Goal: Task Accomplishment & Management: Manage account settings

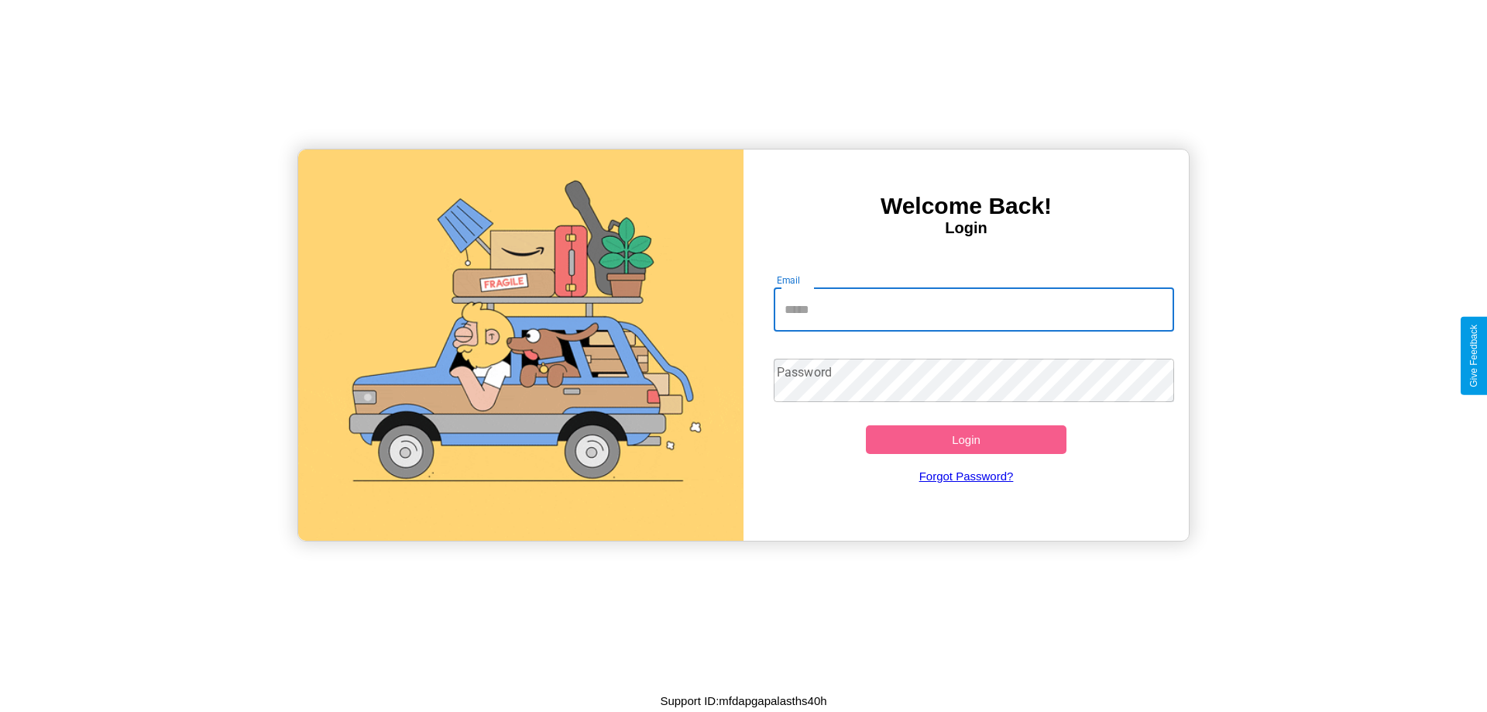
click at [973, 309] on input "Email" at bounding box center [973, 309] width 401 height 43
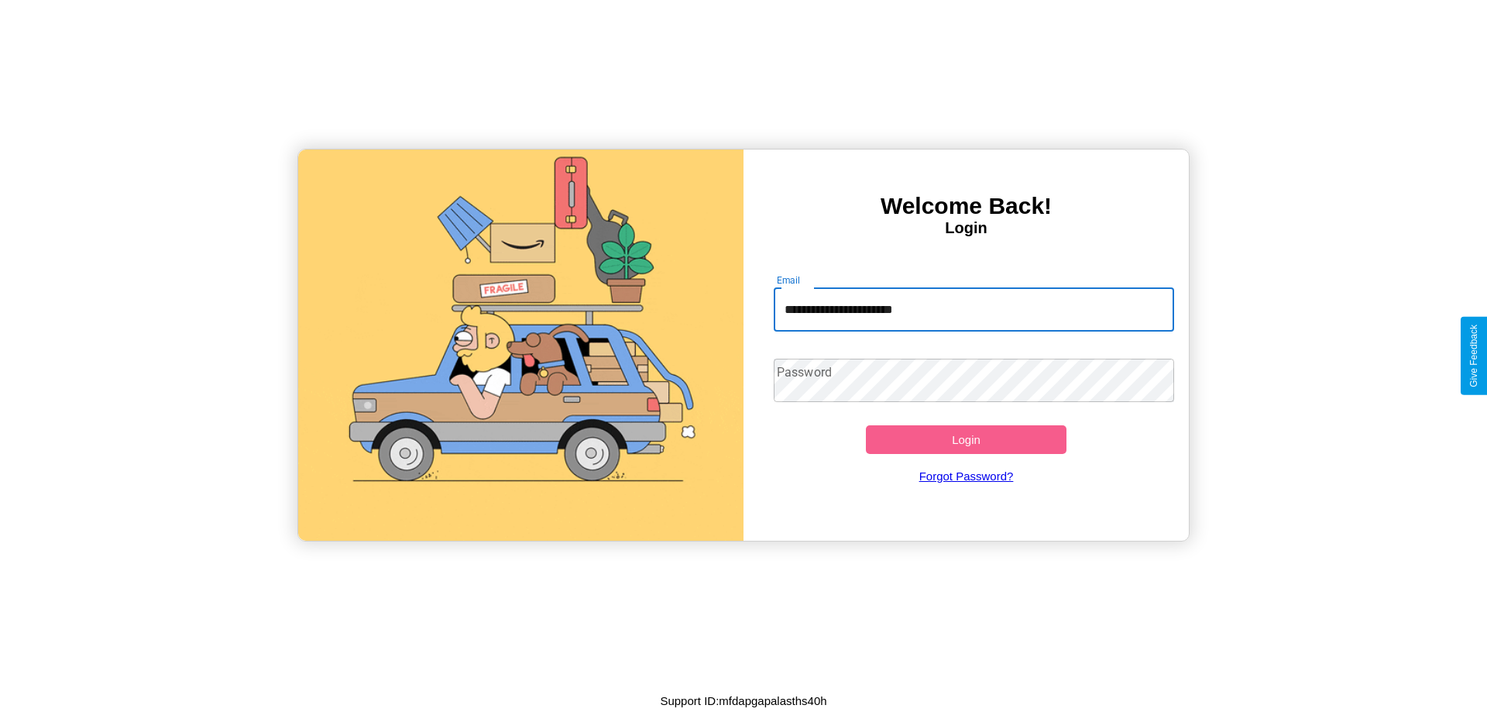
type input "**********"
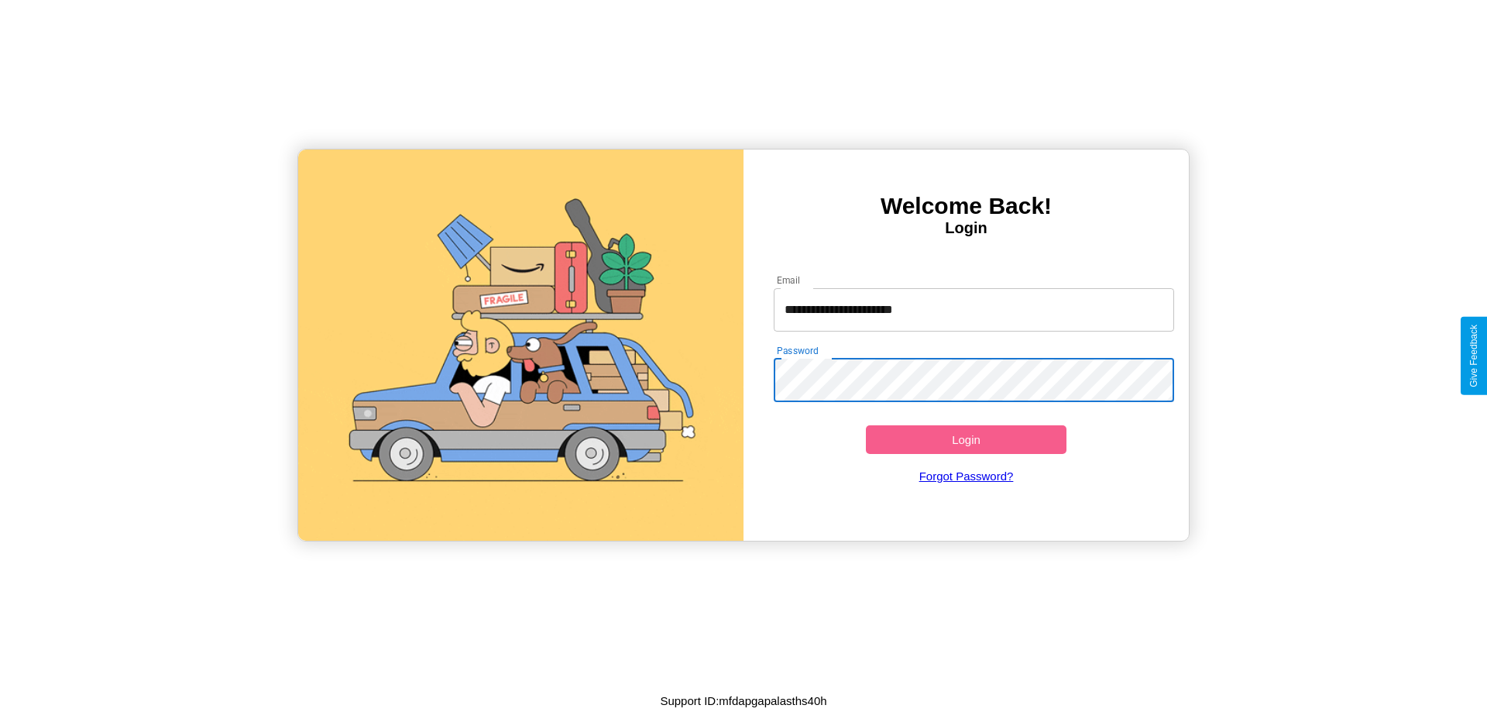
click at [965, 439] on button "Login" at bounding box center [966, 439] width 201 height 29
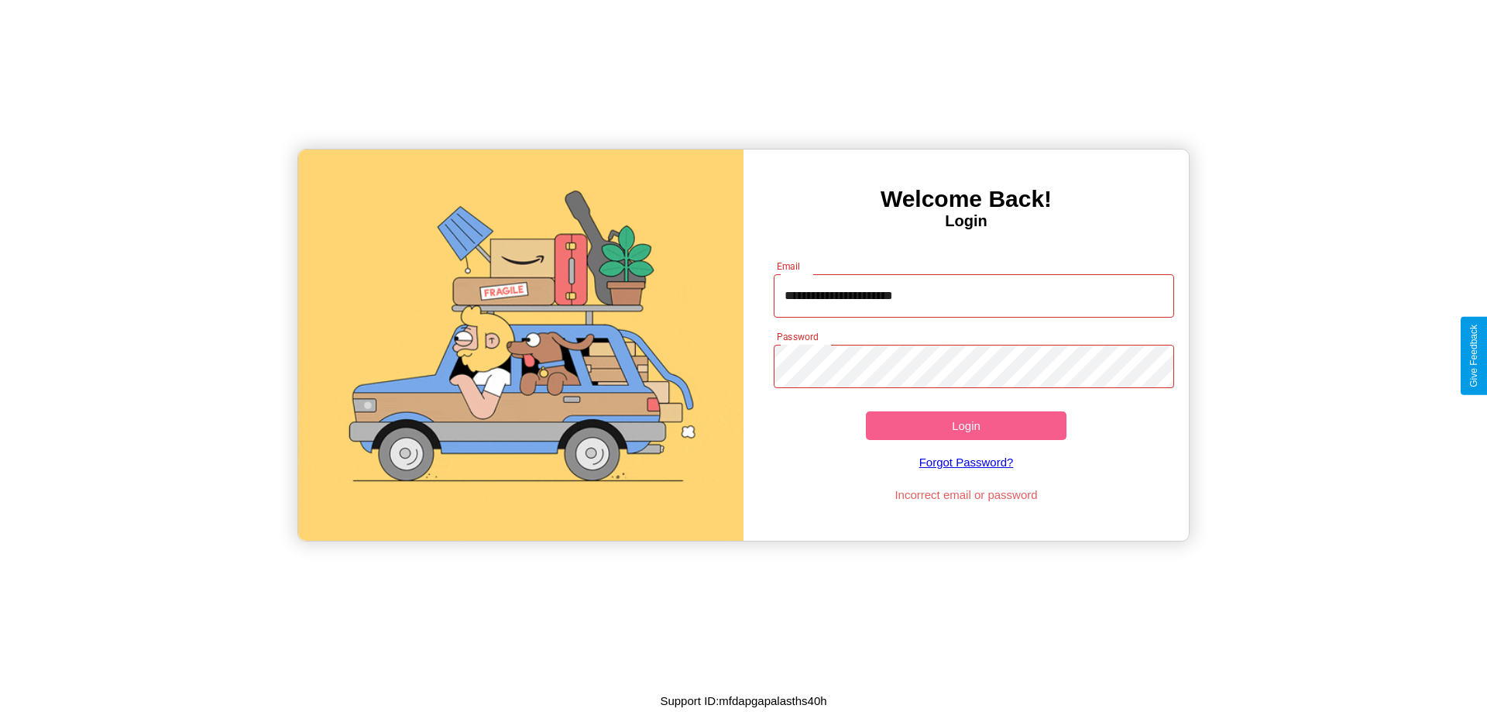
click at [965, 425] on button "Login" at bounding box center [966, 425] width 201 height 29
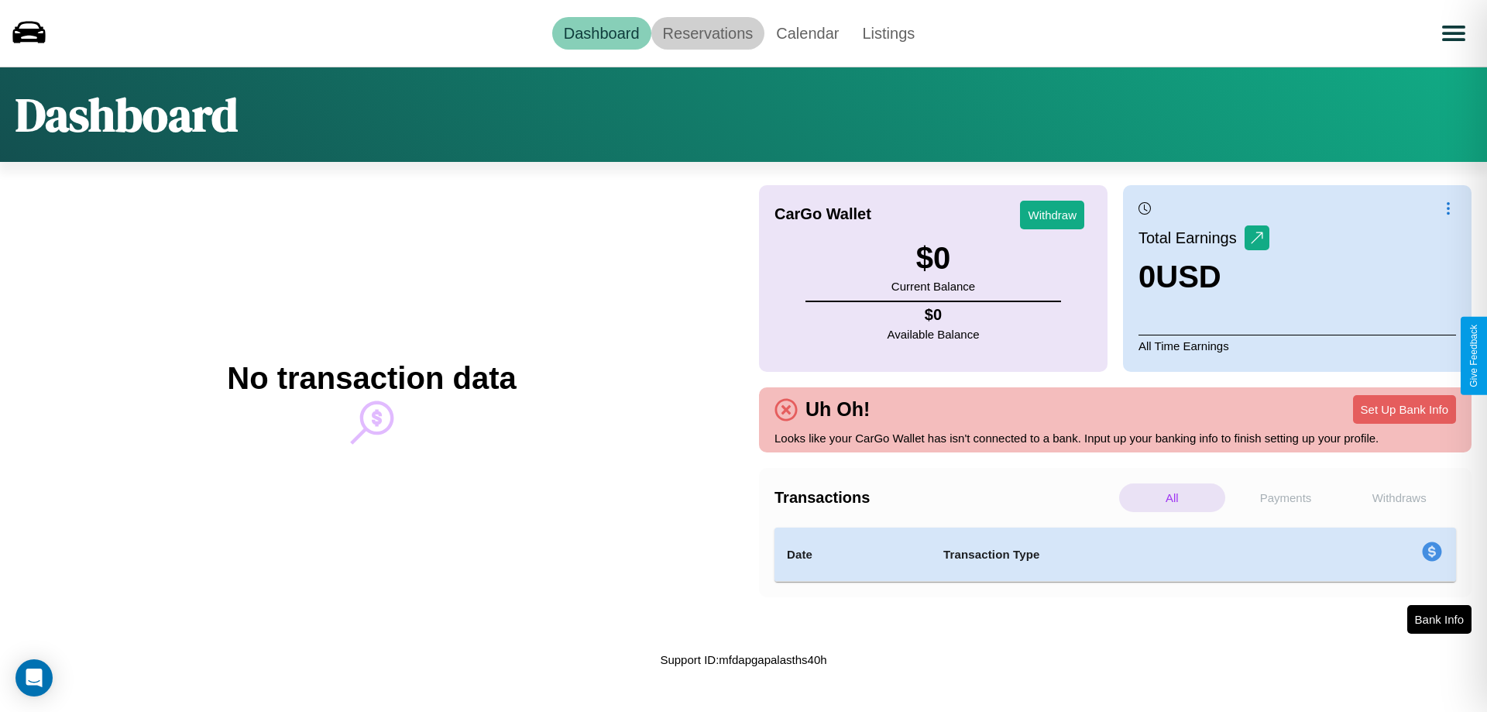
click at [707, 33] on link "Reservations" at bounding box center [708, 33] width 114 height 33
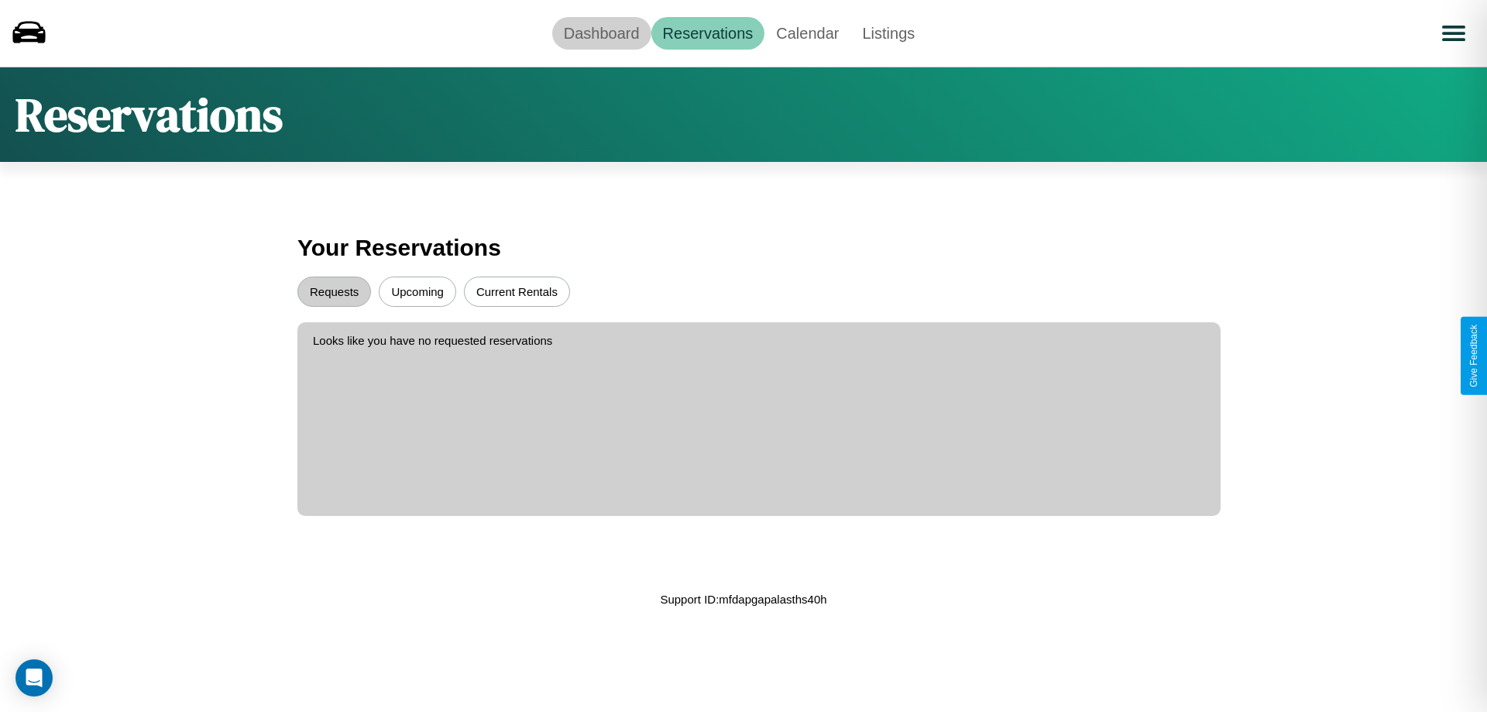
click at [601, 33] on link "Dashboard" at bounding box center [601, 33] width 99 height 33
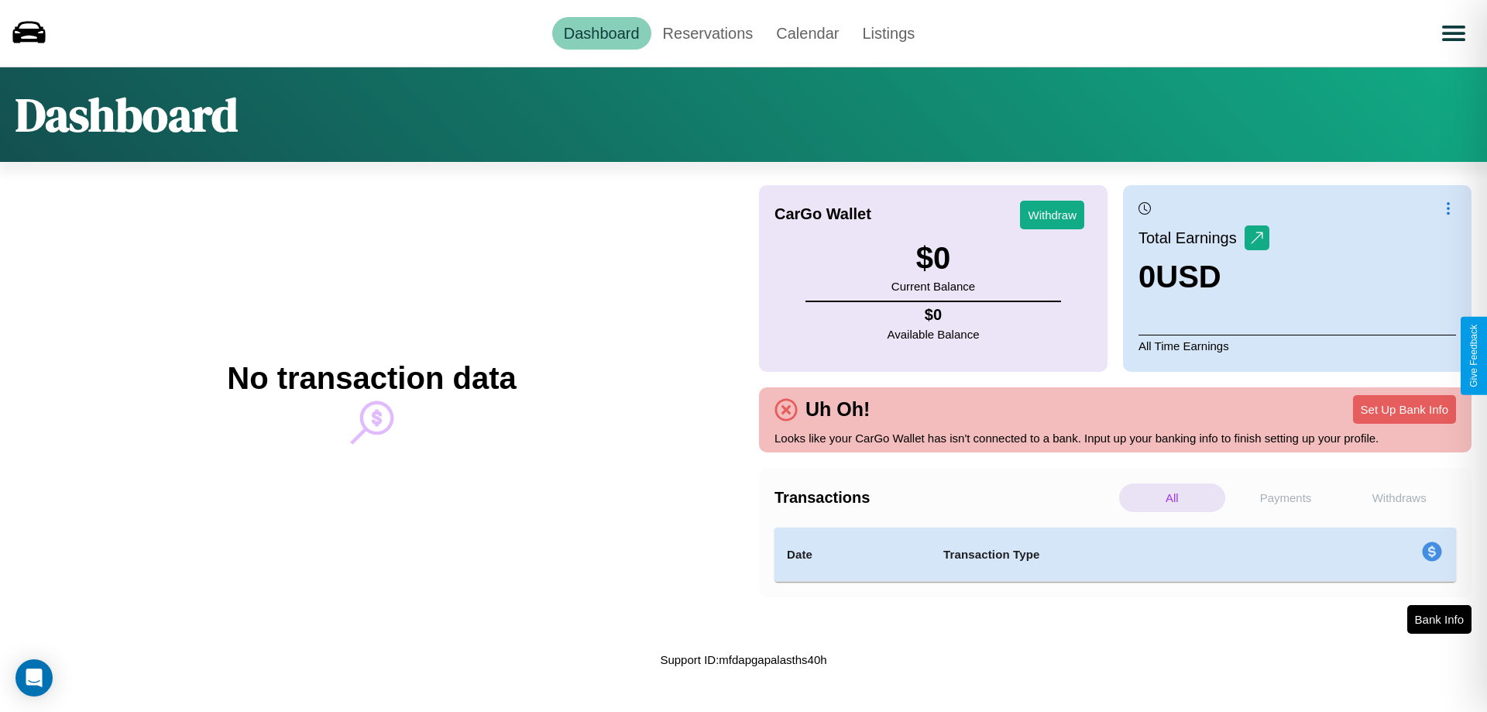
click at [1285, 497] on p "Payments" at bounding box center [1286, 497] width 106 height 29
click at [807, 33] on link "Calendar" at bounding box center [807, 33] width 86 height 33
